Goal: Task Accomplishment & Management: Use online tool/utility

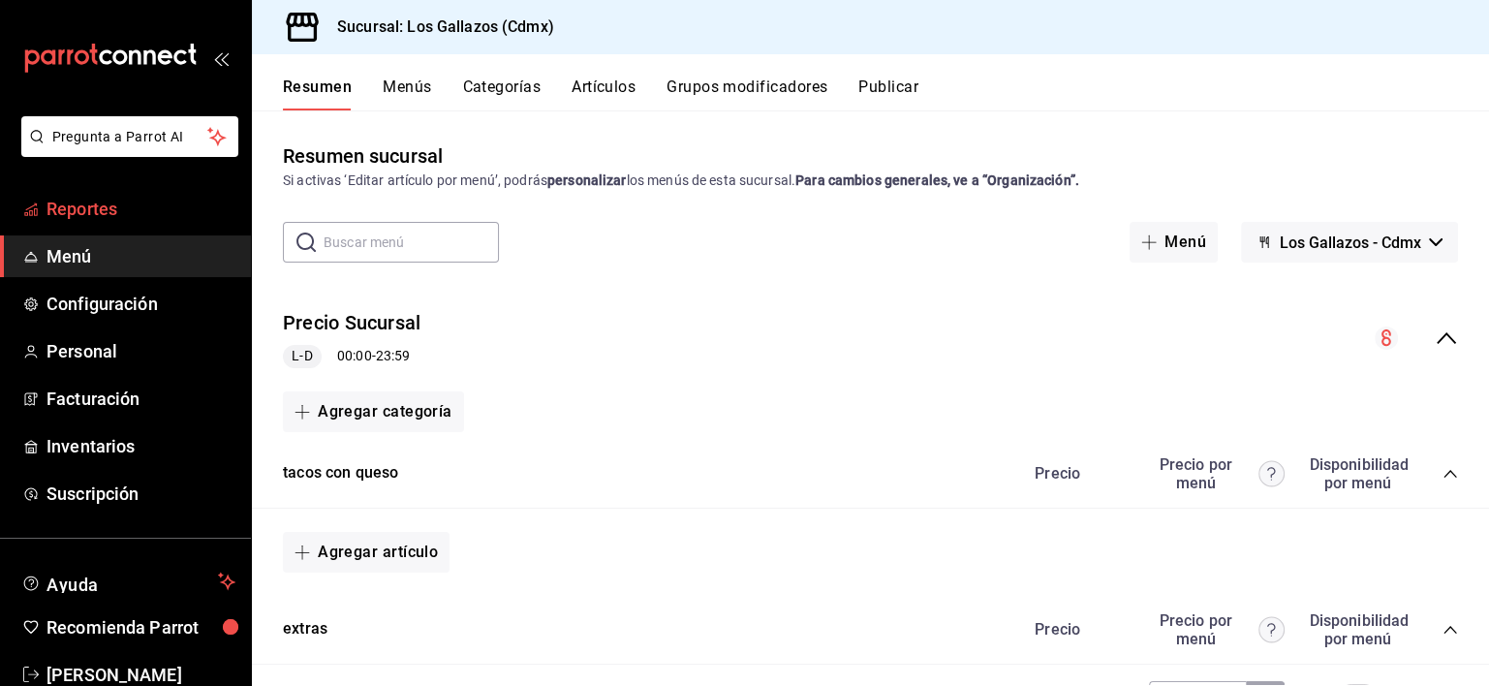
click at [78, 209] on span "Reportes" at bounding box center [141, 209] width 189 height 26
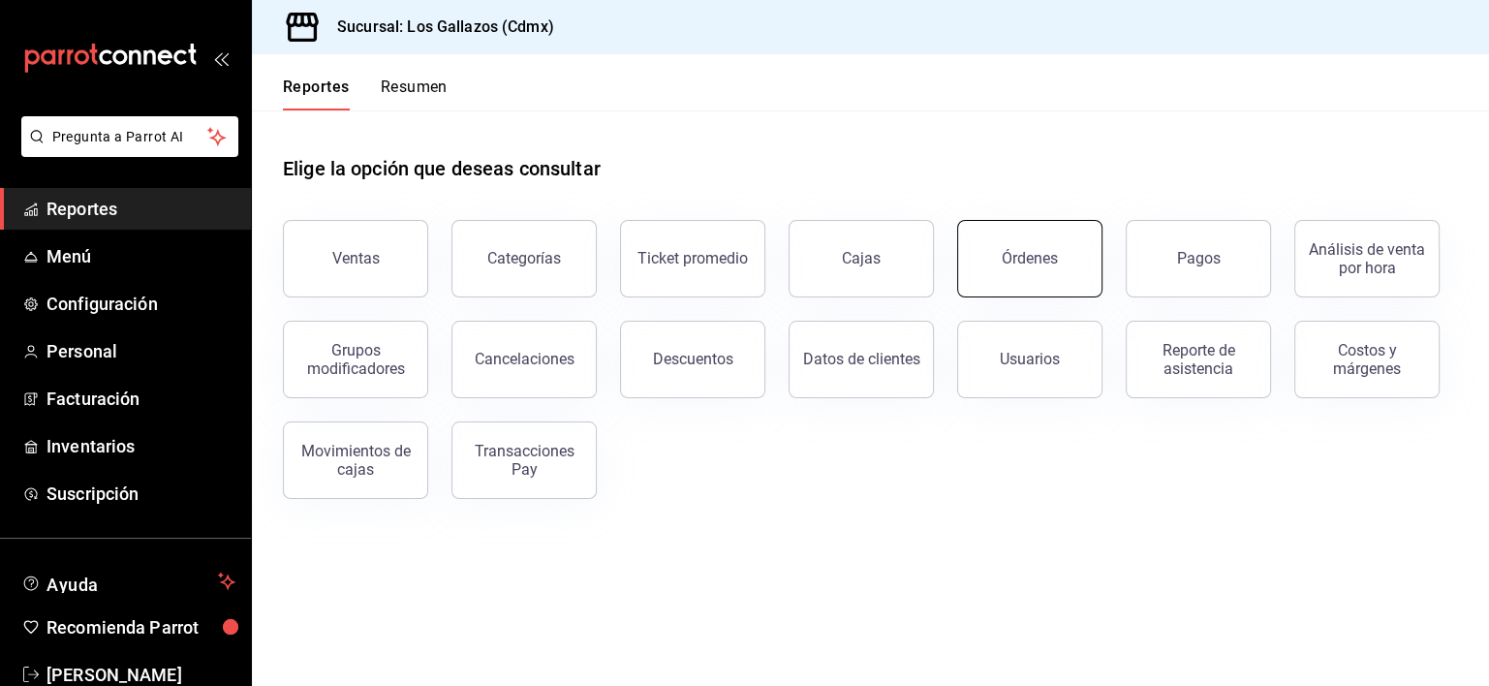
click at [1041, 248] on button "Órdenes" at bounding box center [1029, 259] width 145 height 78
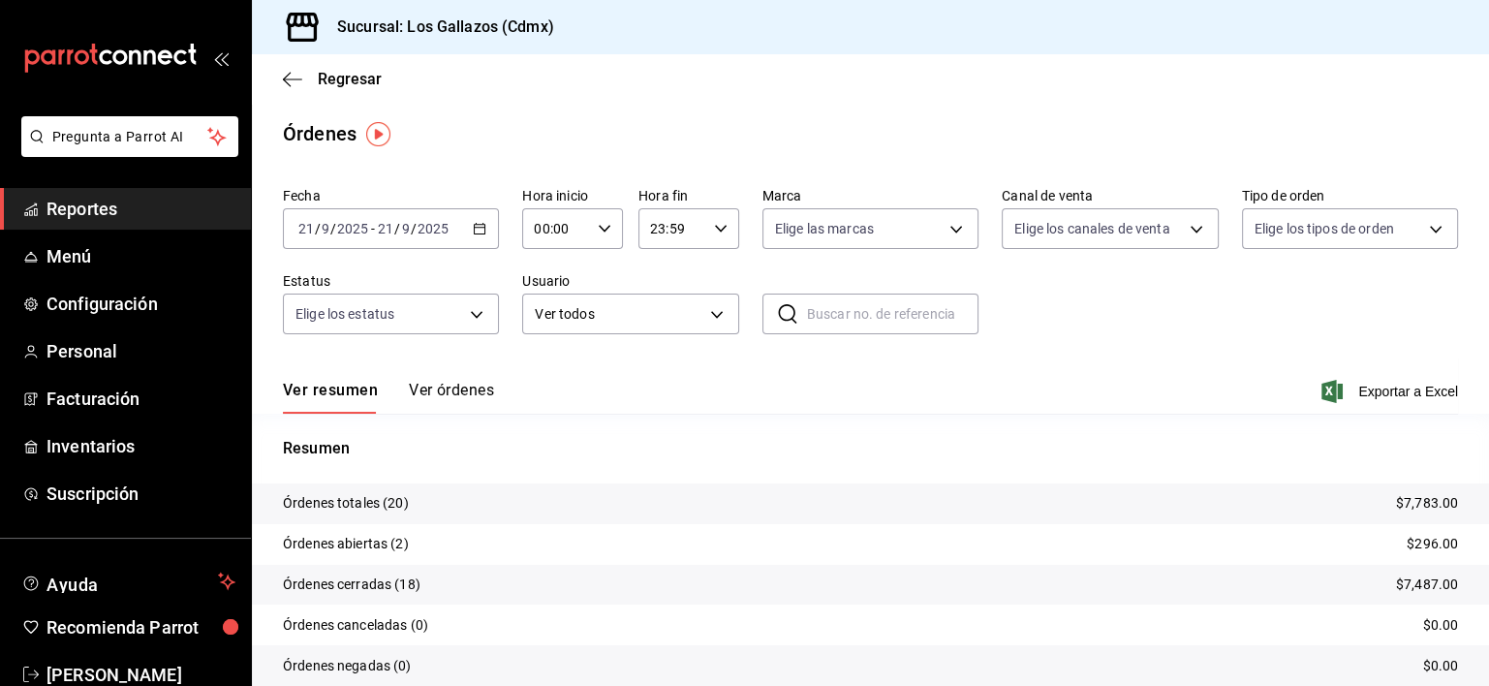
click at [598, 232] on icon "button" at bounding box center [605, 229] width 14 height 14
click at [540, 390] on span "12" at bounding box center [544, 387] width 18 height 16
type input "12:00"
click at [830, 377] on div at bounding box center [744, 343] width 1489 height 686
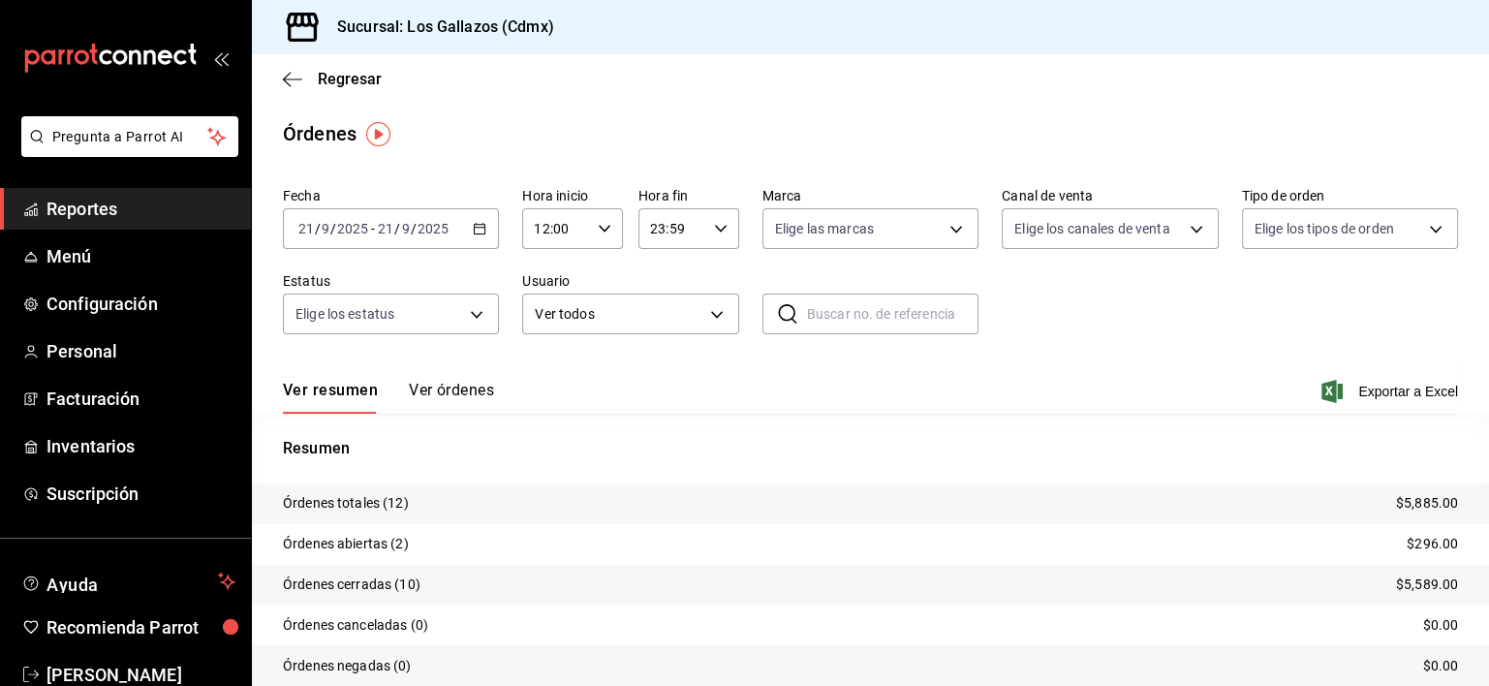
click at [469, 391] on button "Ver órdenes" at bounding box center [451, 397] width 85 height 33
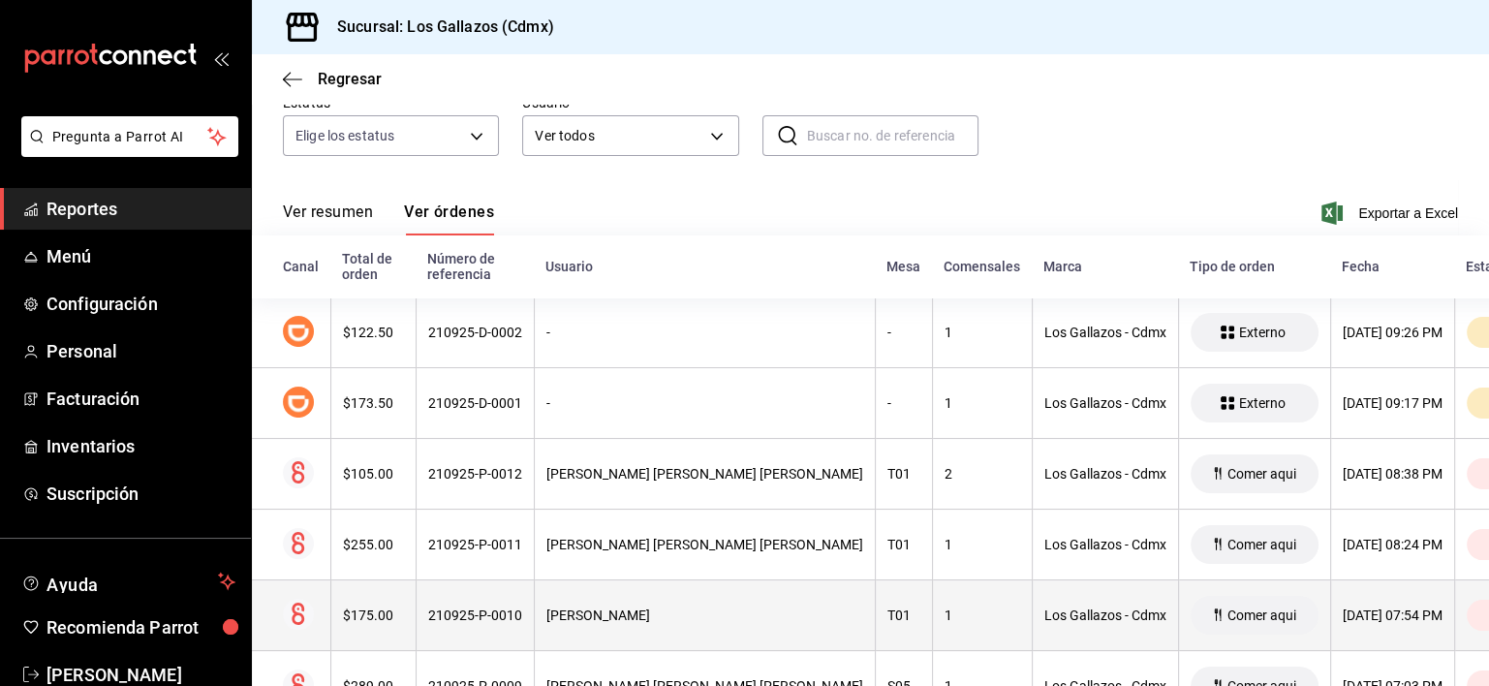
scroll to position [176, 0]
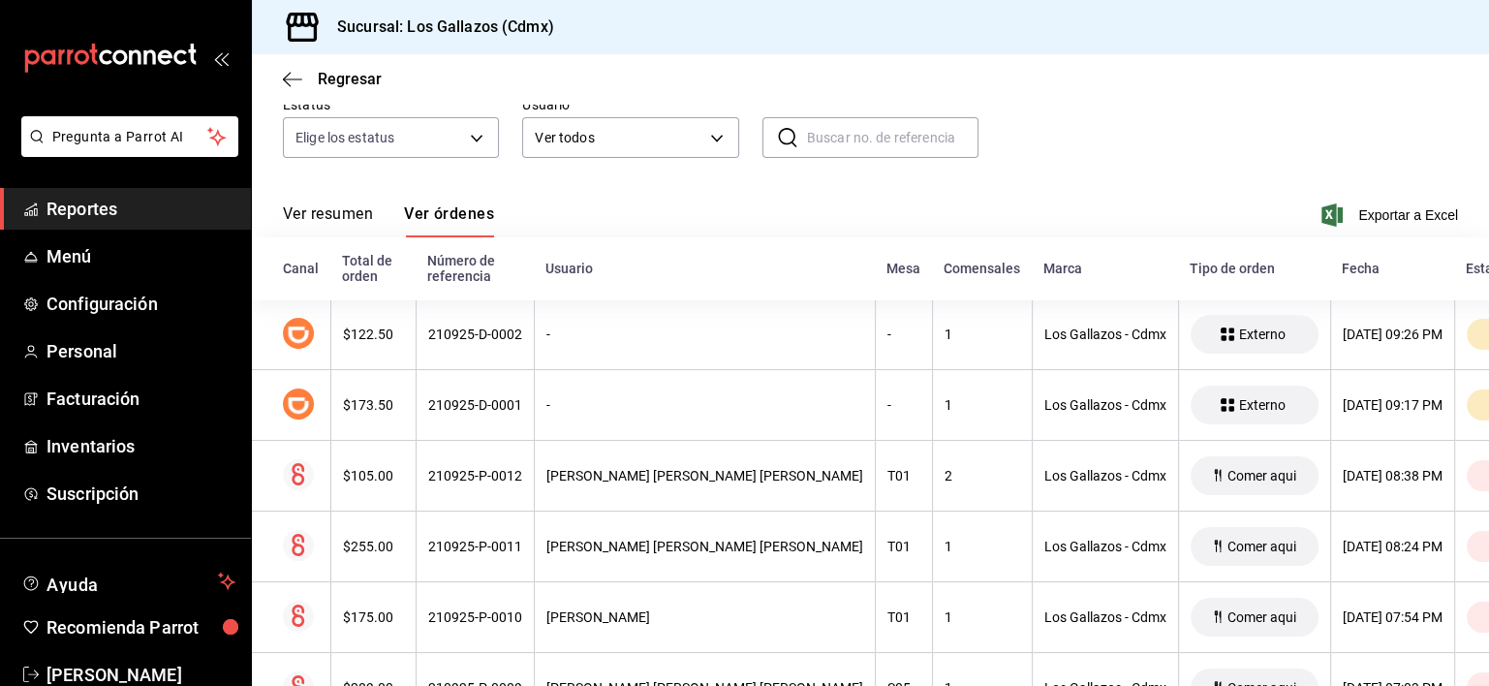
click at [307, 214] on button "Ver resumen" at bounding box center [328, 220] width 90 height 33
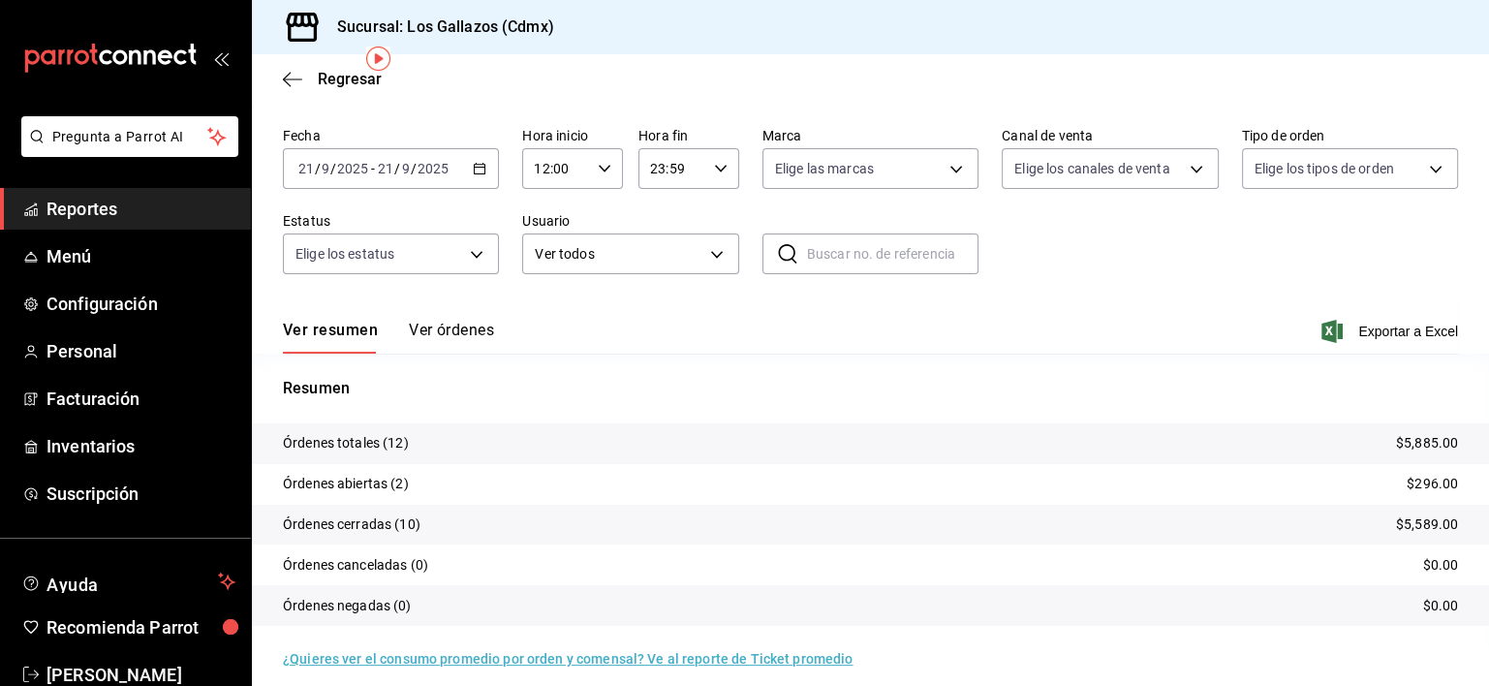
scroll to position [75, 0]
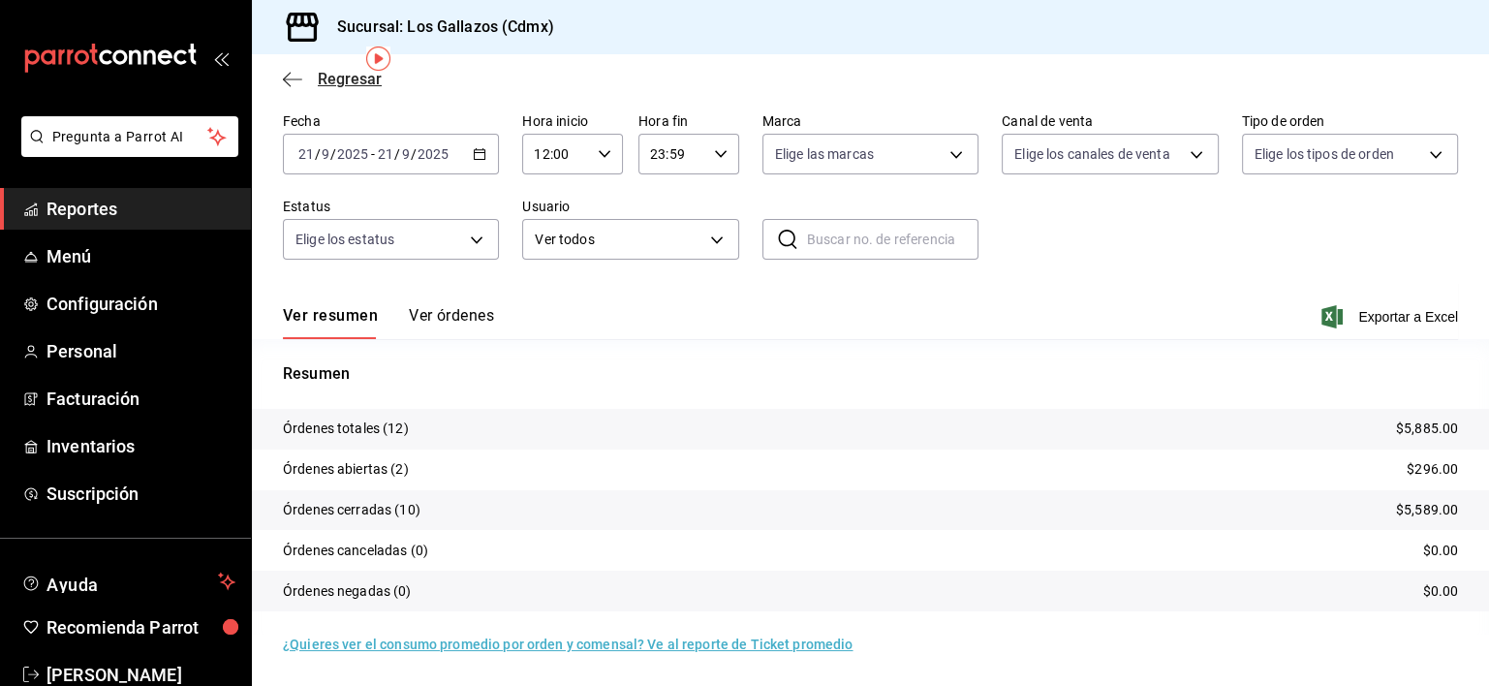
click at [290, 79] on icon "button" at bounding box center [292, 79] width 19 height 17
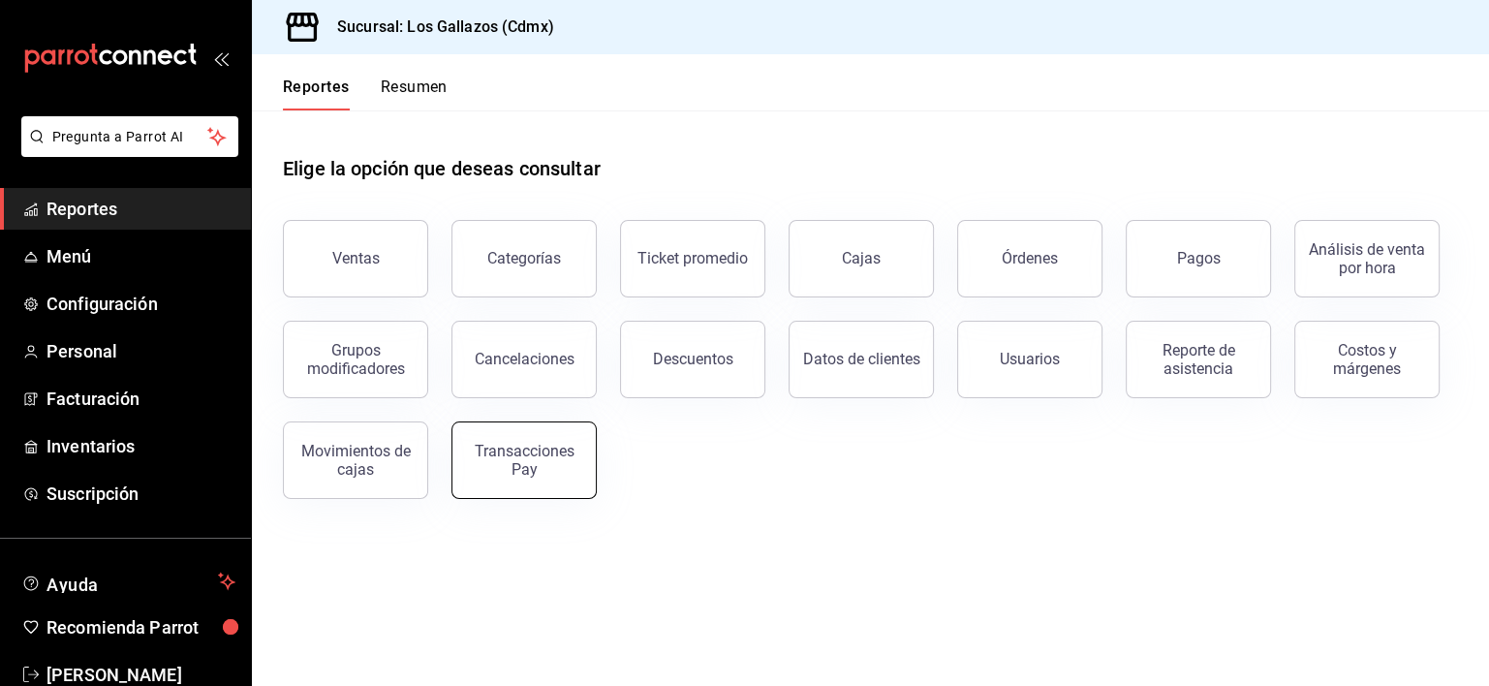
click at [549, 473] on div "Transacciones Pay" at bounding box center [524, 460] width 120 height 37
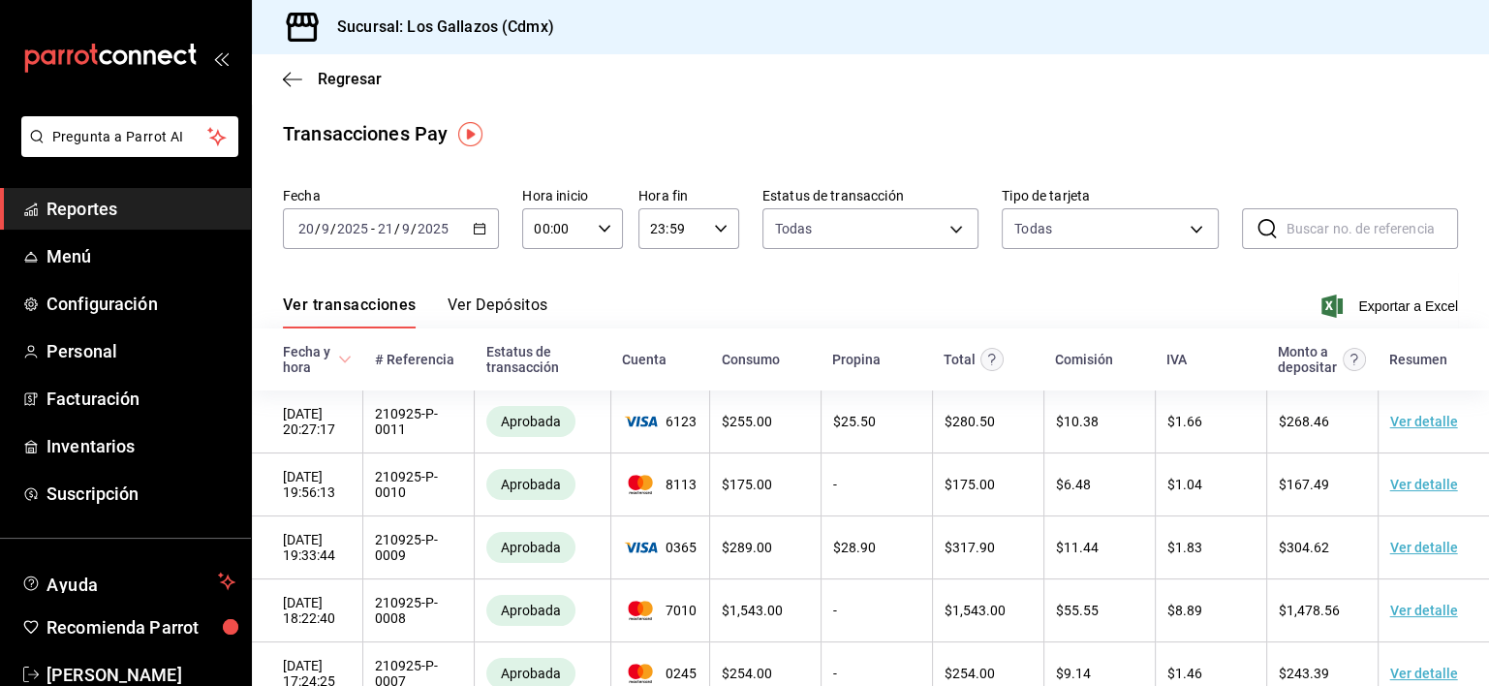
click at [598, 222] on icon "button" at bounding box center [605, 229] width 14 height 14
click at [545, 330] on span "12" at bounding box center [544, 323] width 18 height 16
type input "12:00"
click at [853, 286] on div at bounding box center [744, 343] width 1489 height 686
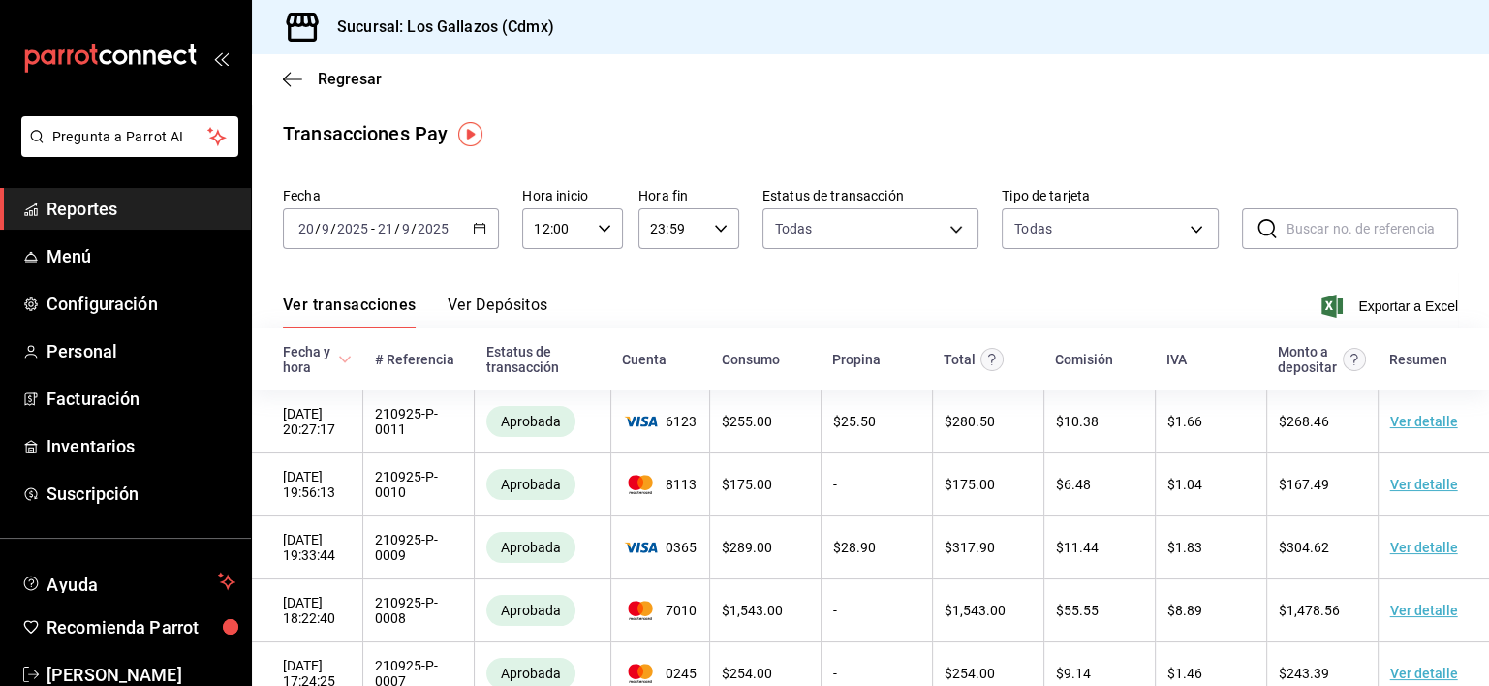
click at [483, 233] on icon "button" at bounding box center [480, 229] width 14 height 14
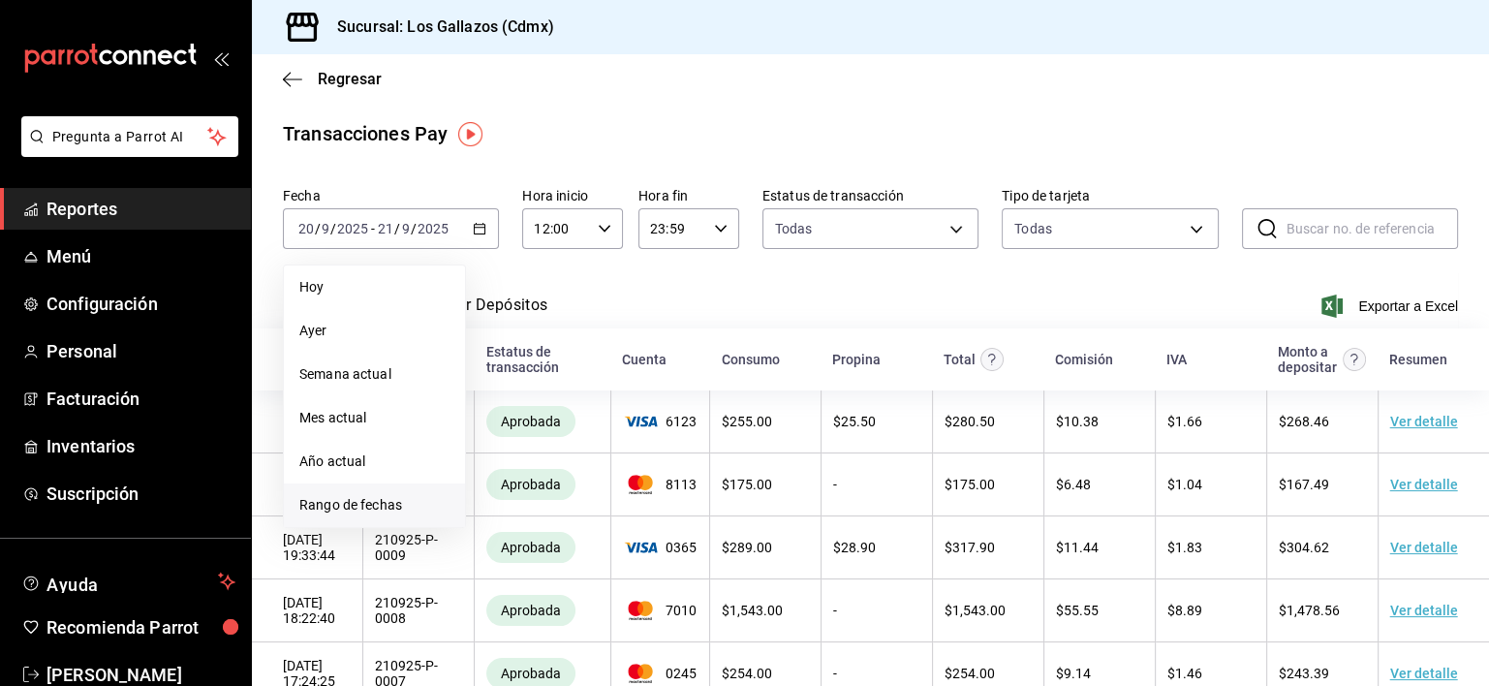
click at [332, 506] on span "Rango de fechas" at bounding box center [374, 505] width 150 height 20
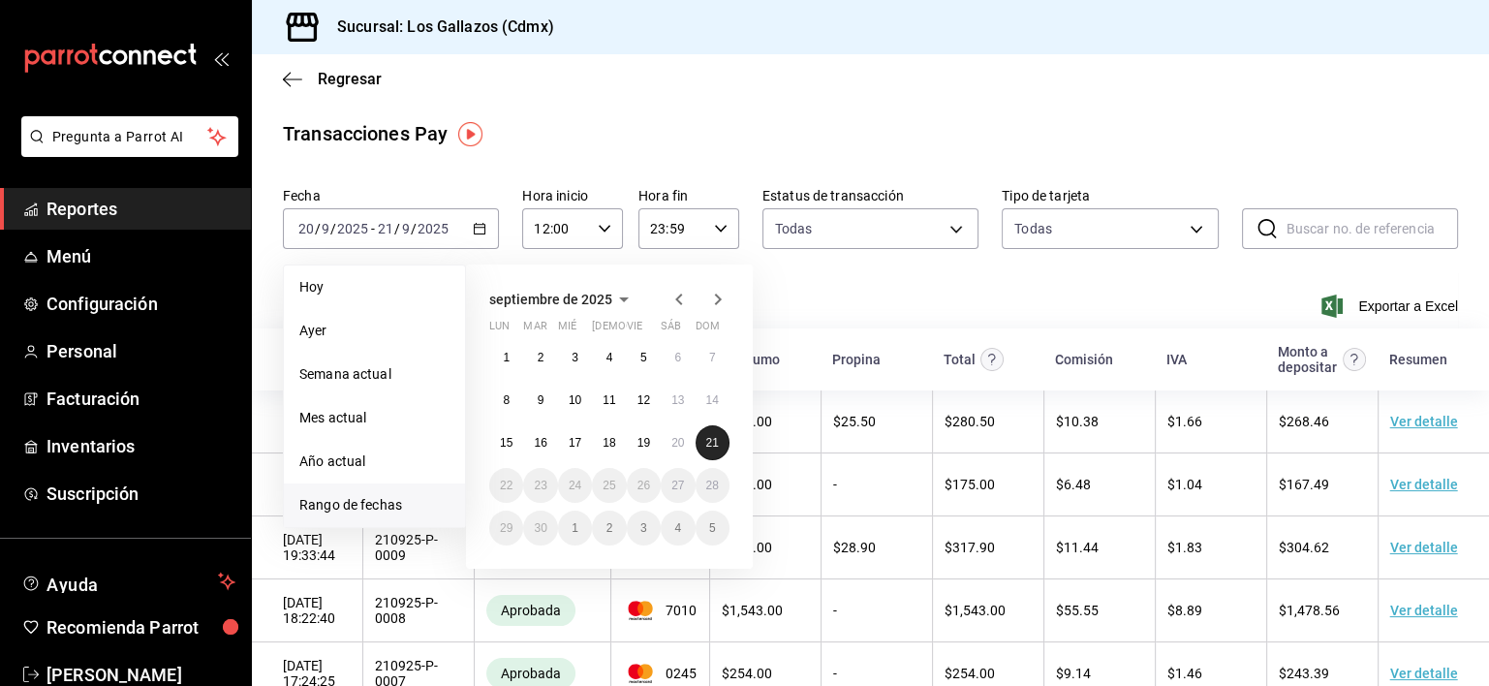
click at [707, 455] on button "21" at bounding box center [713, 442] width 34 height 35
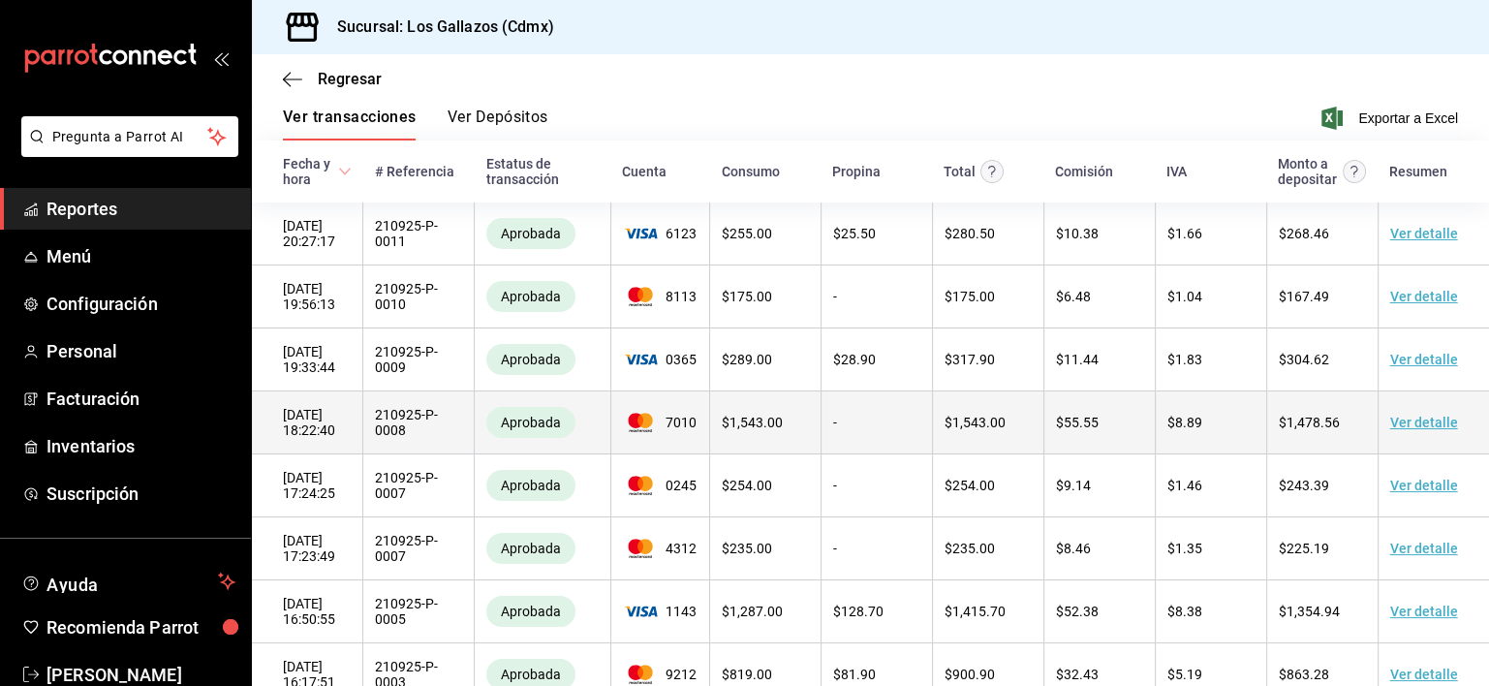
scroll to position [184, 0]
